Goal: Check status: Check status

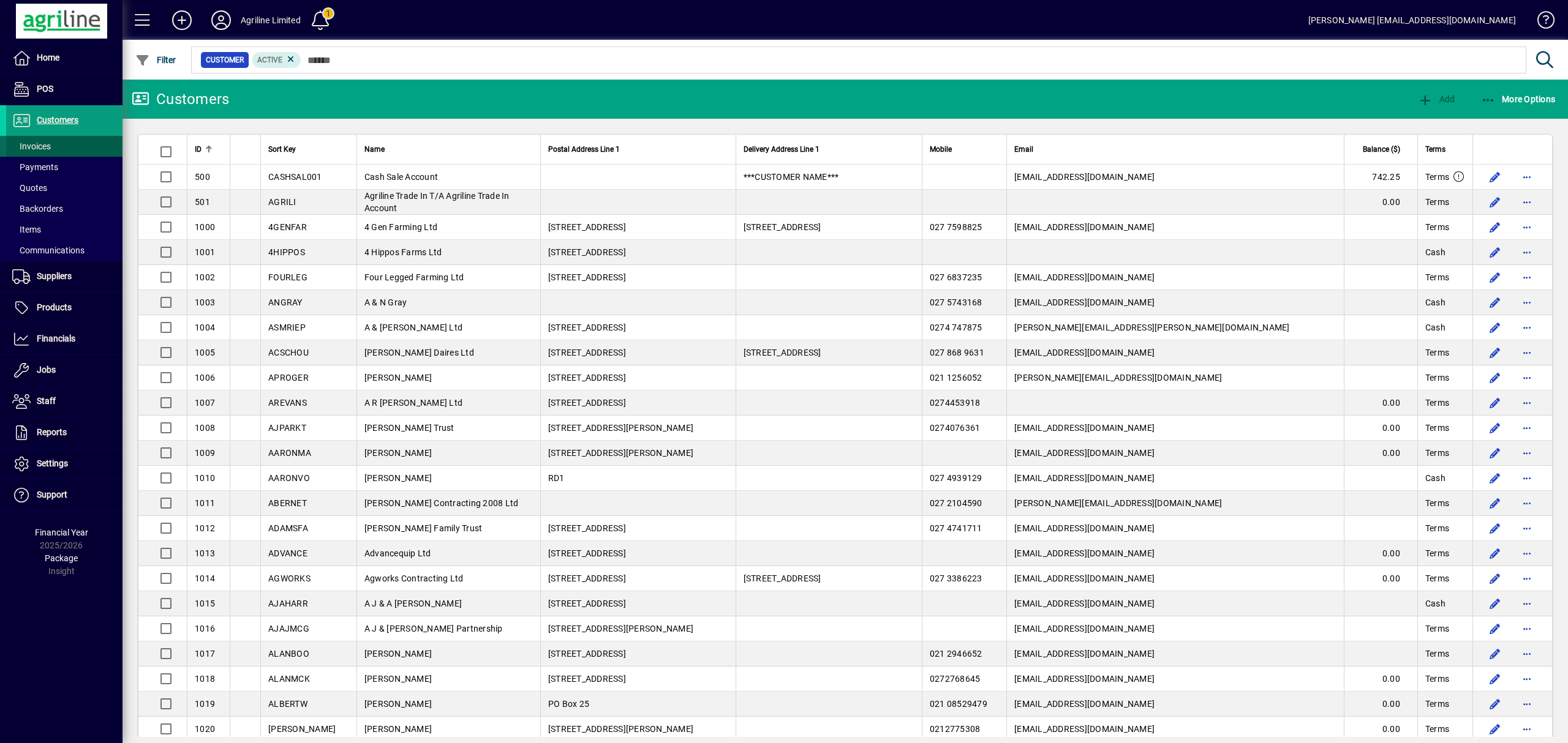
click at [54, 143] on span at bounding box center [65, 146] width 117 height 29
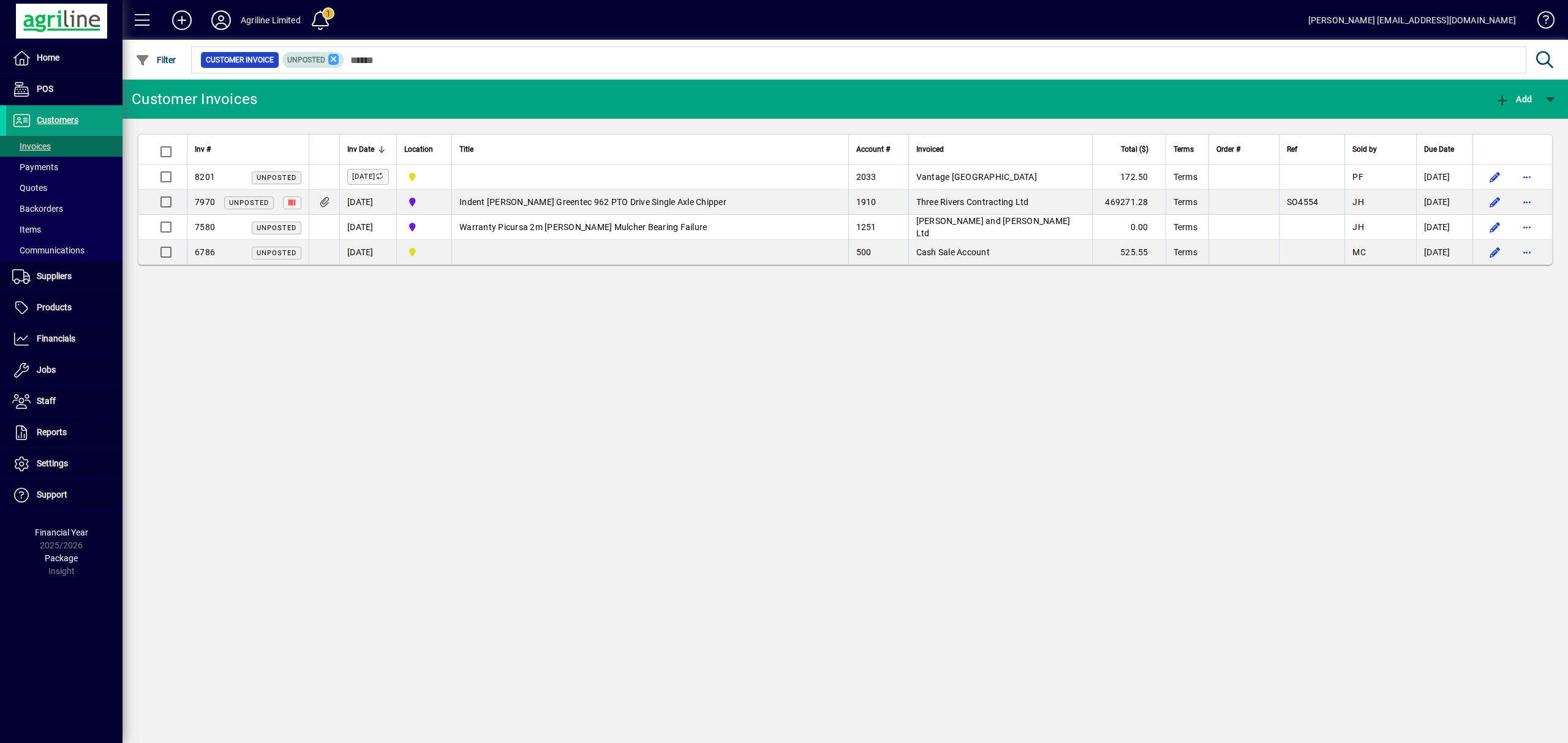
click at [332, 59] on icon at bounding box center [334, 59] width 11 height 11
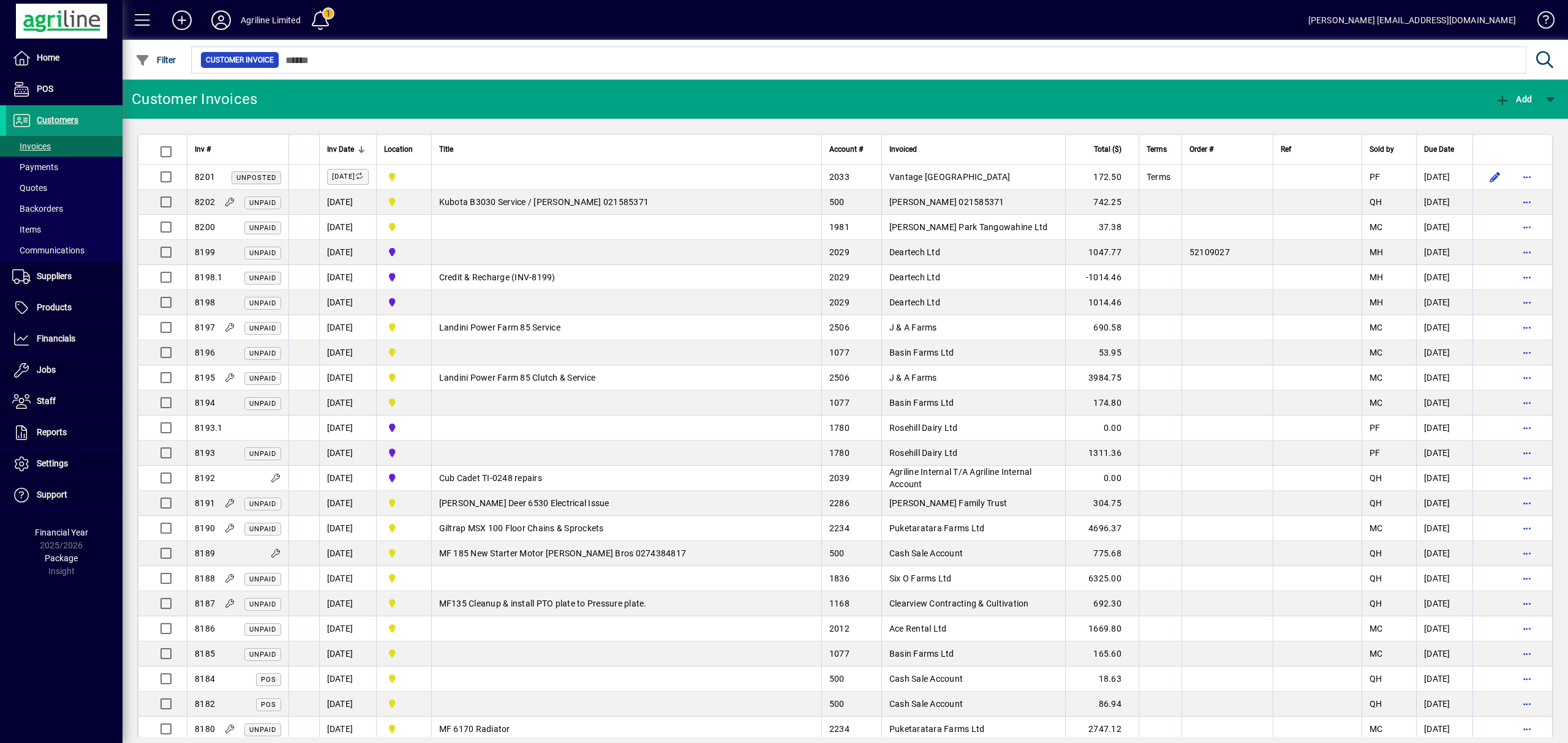
click at [54, 121] on span "Customers" at bounding box center [58, 120] width 42 height 9
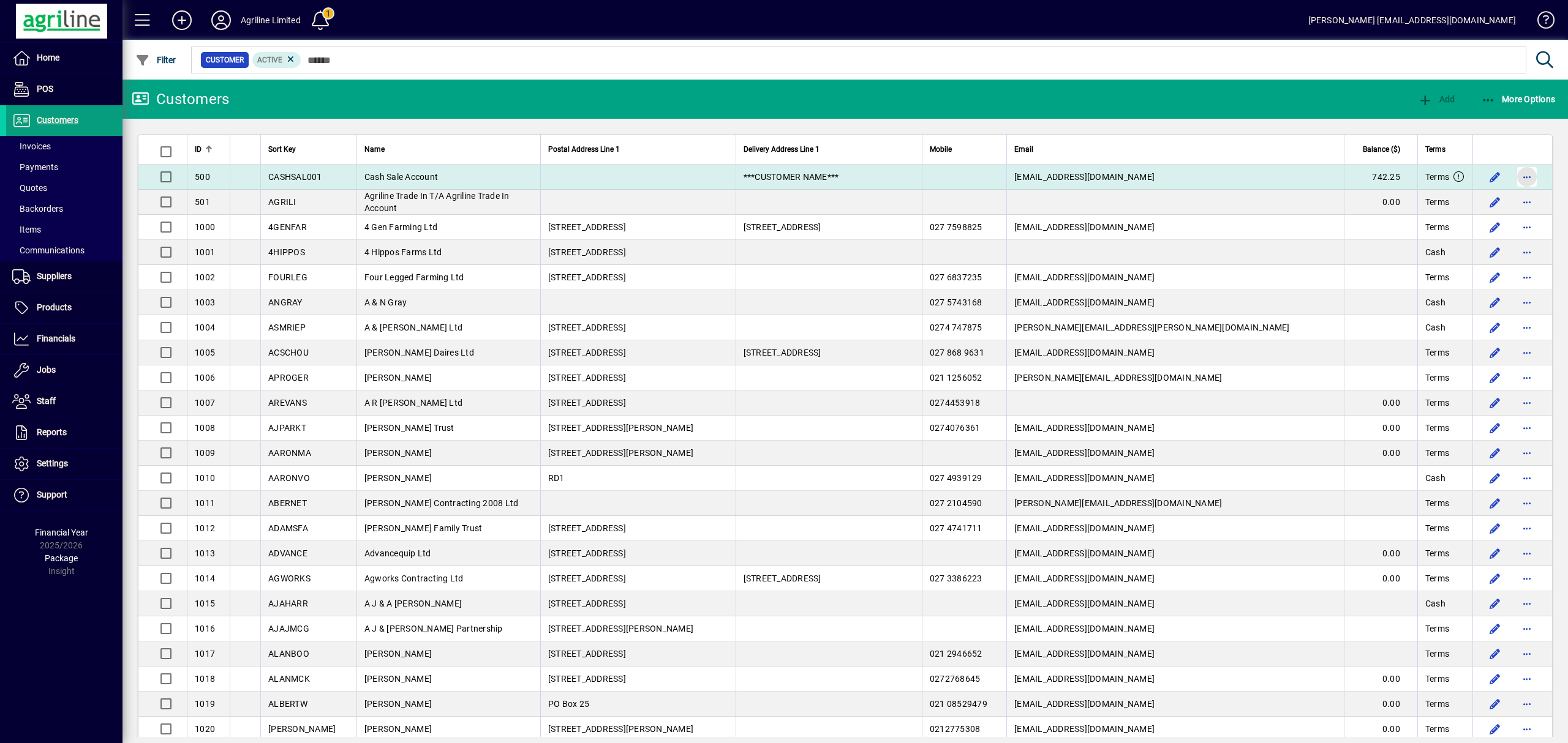
click at [1513, 174] on span "button" at bounding box center [1527, 176] width 29 height 29
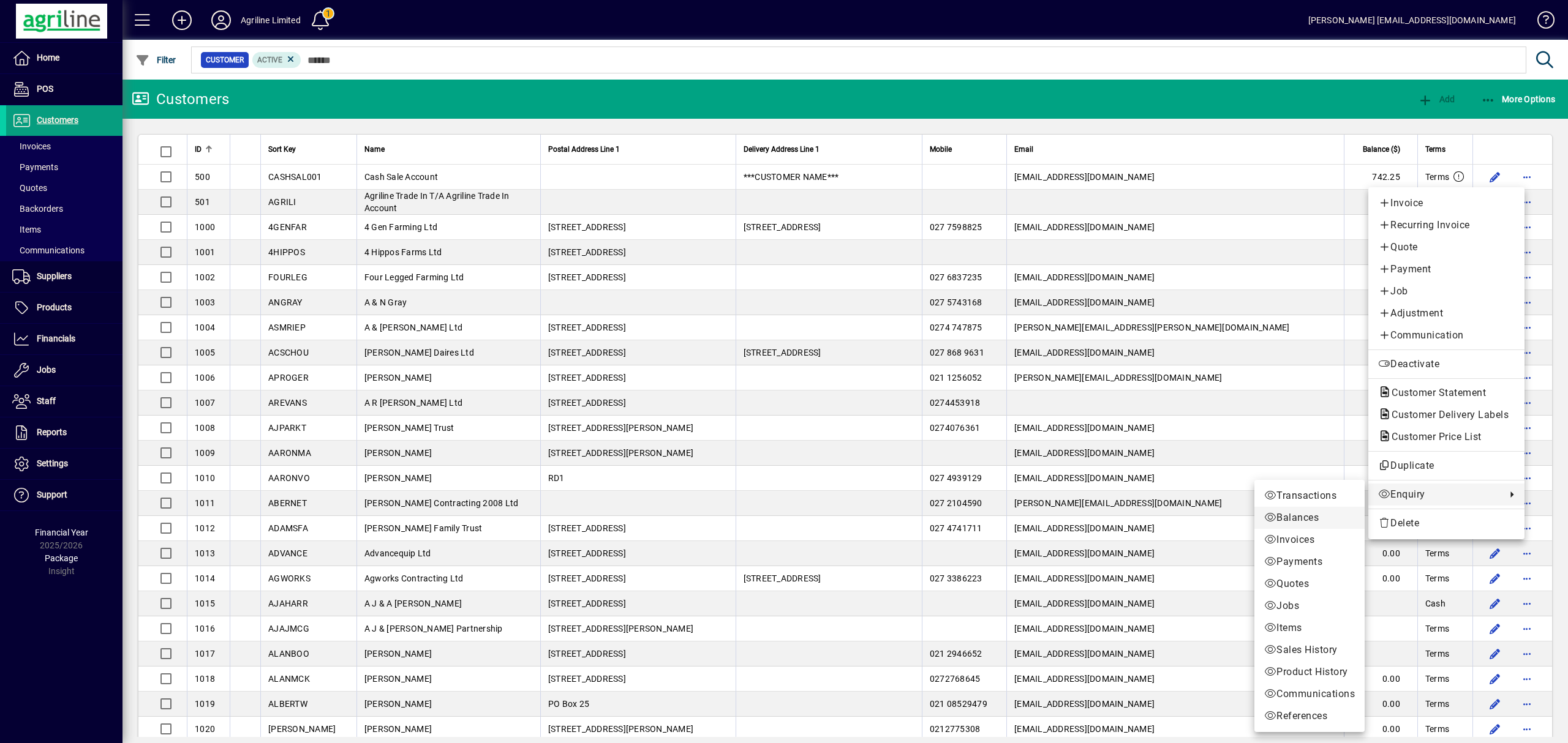
click at [1292, 515] on span "Balances" at bounding box center [1309, 518] width 91 height 15
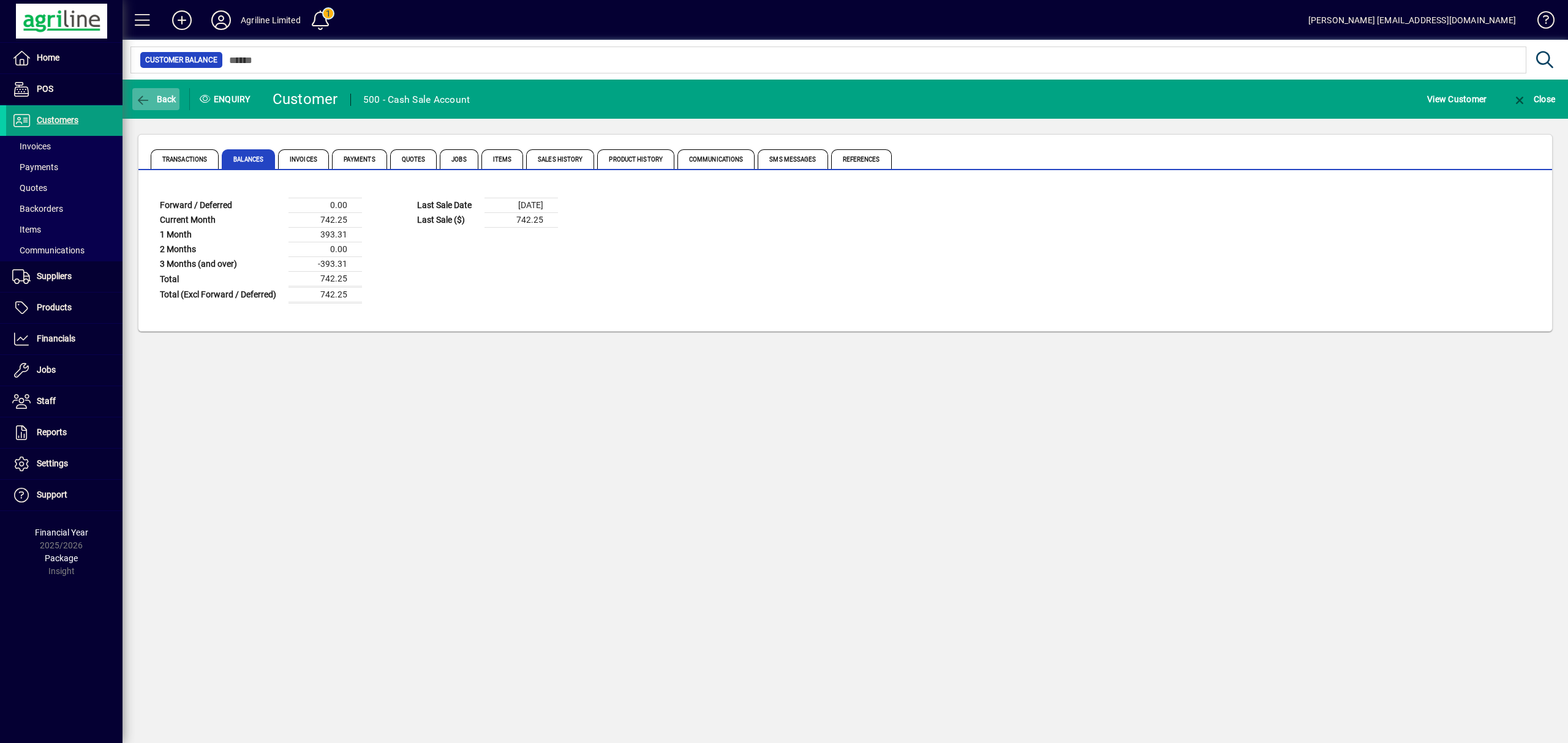
click at [153, 95] on span "Back" at bounding box center [156, 99] width 41 height 9
